Goal: Go to known website: Access a specific website the user already knows

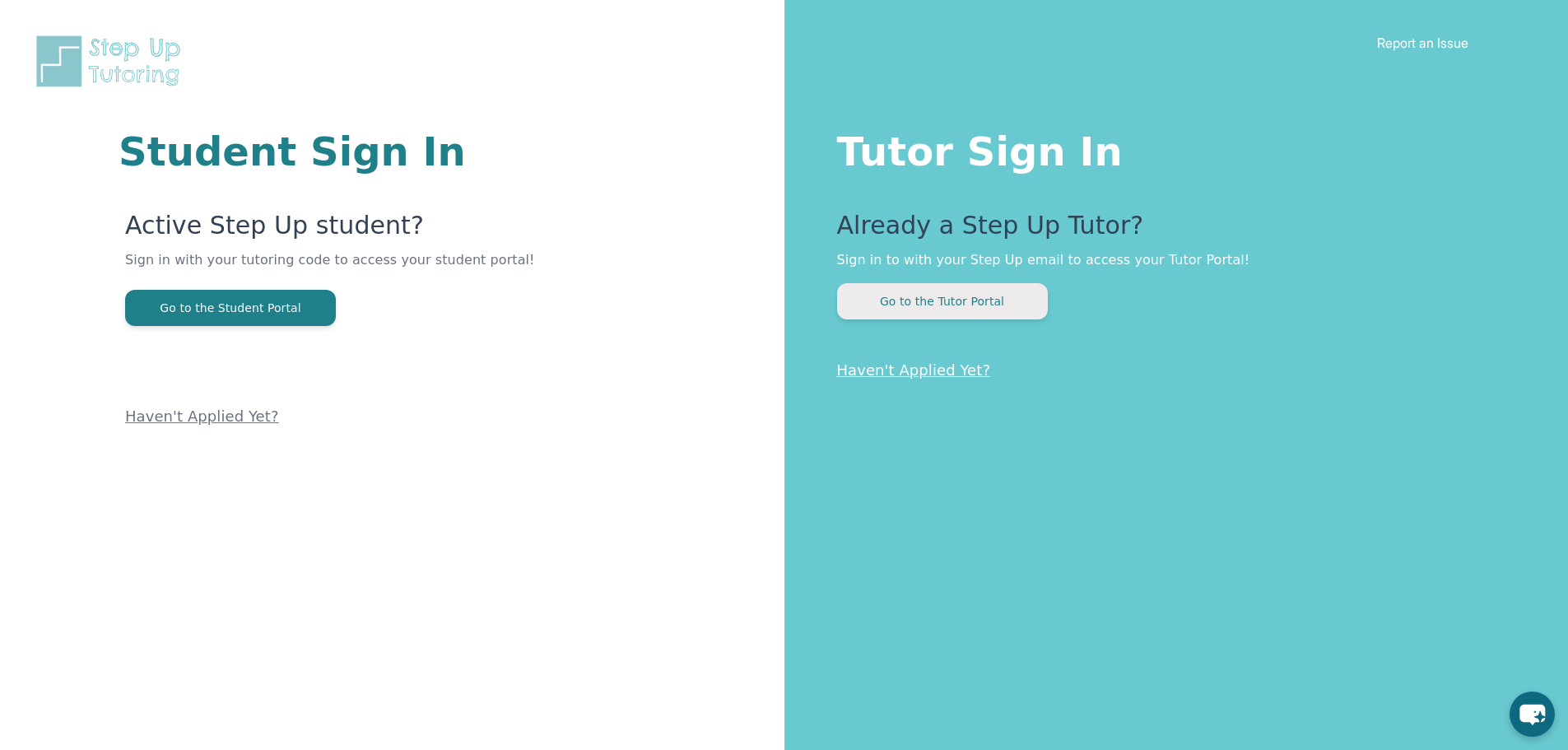
click at [992, 288] on button "Go to the Tutor Portal" at bounding box center [942, 301] width 211 height 36
